Goal: Transaction & Acquisition: Purchase product/service

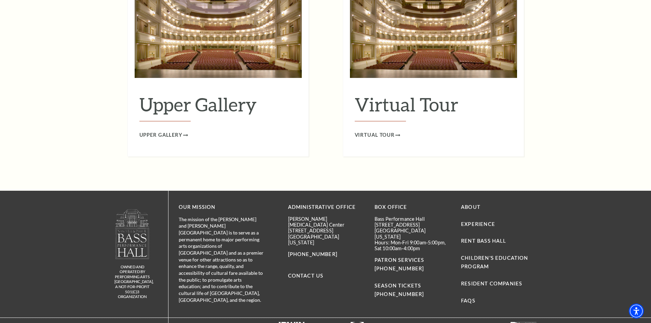
scroll to position [974, 0]
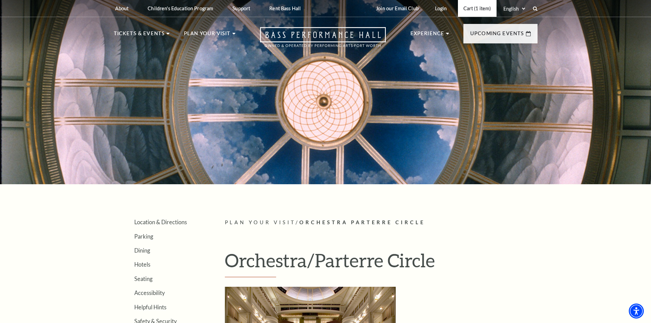
click at [483, 13] on link "Cart (1 item)" at bounding box center [477, 8] width 39 height 17
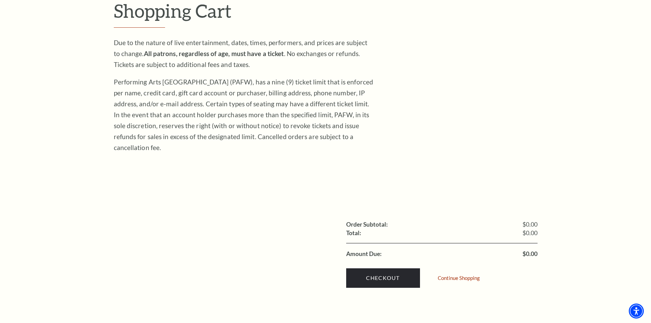
scroll to position [205, 0]
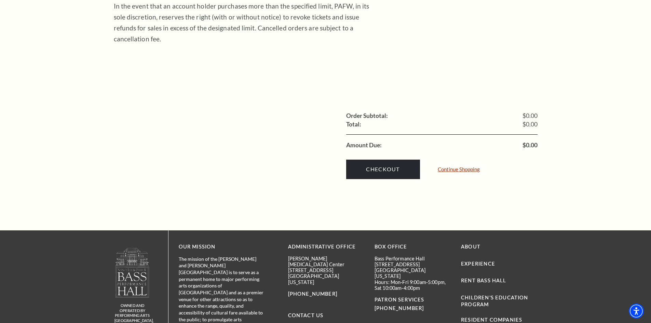
click at [459, 167] on link "Continue Shopping" at bounding box center [459, 169] width 42 height 5
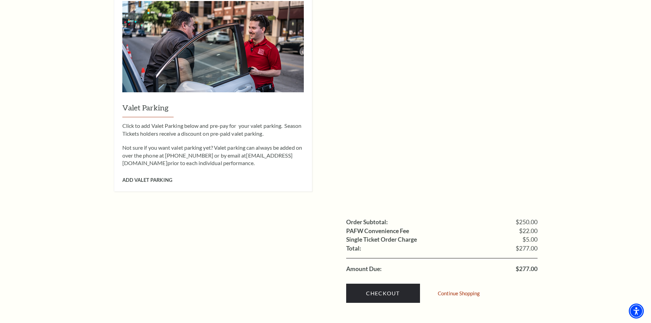
scroll to position [615, 0]
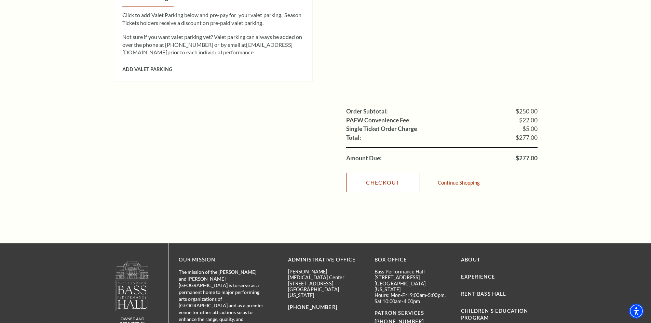
click at [382, 173] on link "Checkout" at bounding box center [383, 182] width 74 height 19
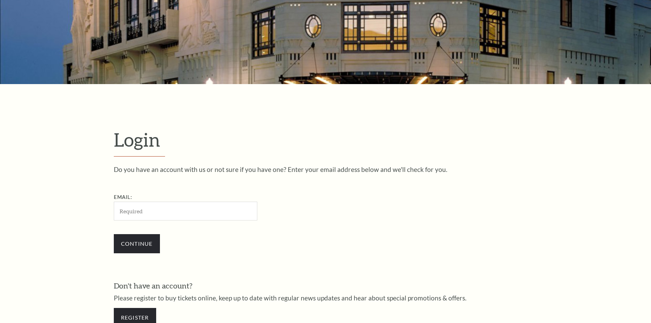
scroll to position [229, 0]
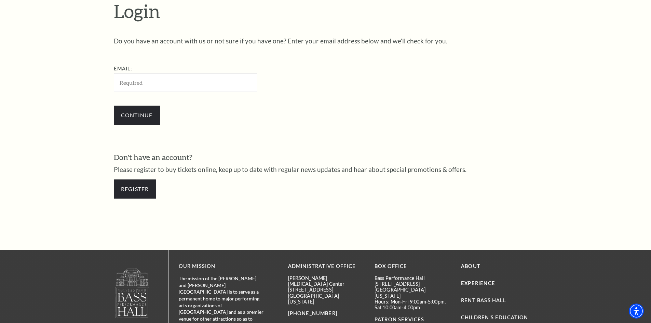
click at [148, 87] on input "Email:" at bounding box center [186, 82] width 144 height 19
type input "[EMAIL_ADDRESS][DOMAIN_NAME]"
click at [148, 113] on input "Continue" at bounding box center [137, 115] width 46 height 19
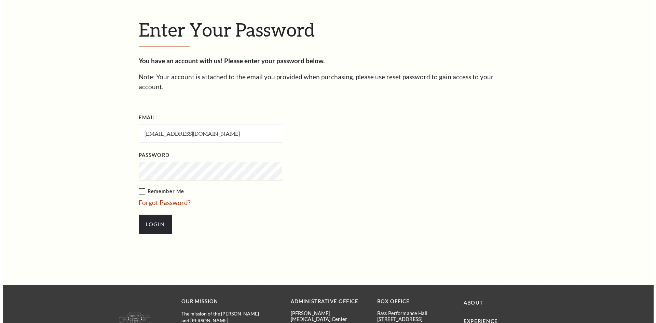
scroll to position [235, 0]
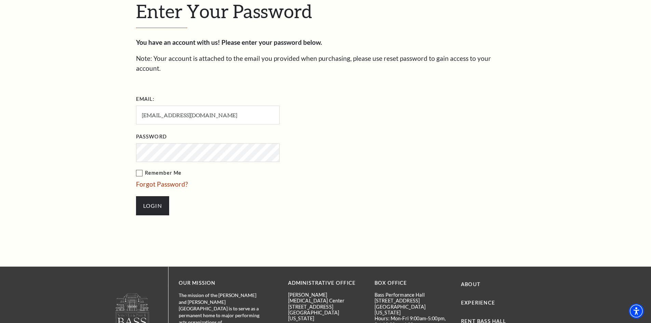
click at [160, 169] on label "Remember Me" at bounding box center [242, 173] width 212 height 9
click at [0, 0] on input "Remember Me" at bounding box center [0, 0] width 0 height 0
click at [173, 180] on link "Forgot Password?" at bounding box center [162, 184] width 52 height 8
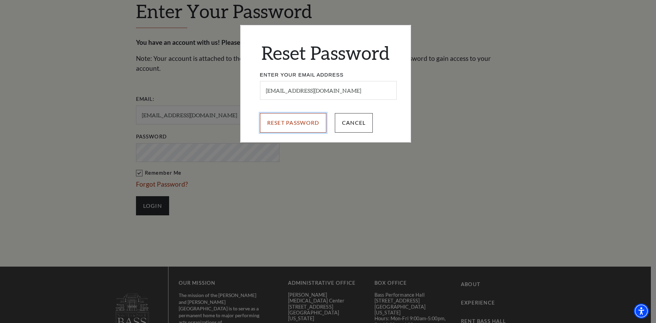
click at [295, 119] on input "Reset Password" at bounding box center [293, 122] width 67 height 19
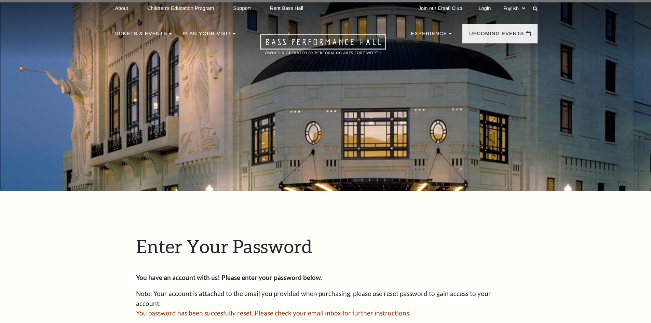
scroll to position [226, 0]
